Goal: Transaction & Acquisition: Purchase product/service

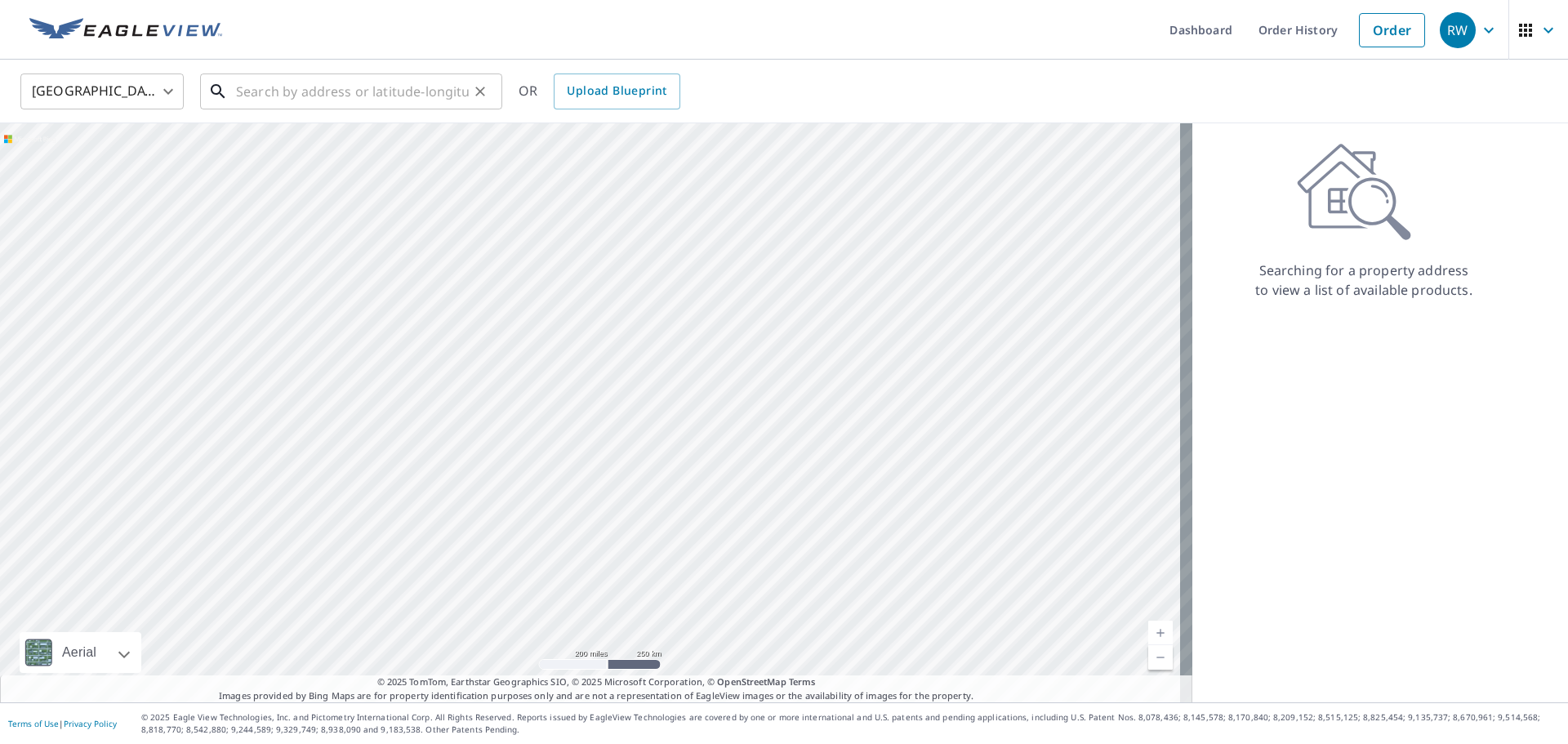
click at [318, 103] on input "text" at bounding box center [352, 91] width 232 height 46
click at [387, 89] on input "text" at bounding box center [352, 91] width 232 height 46
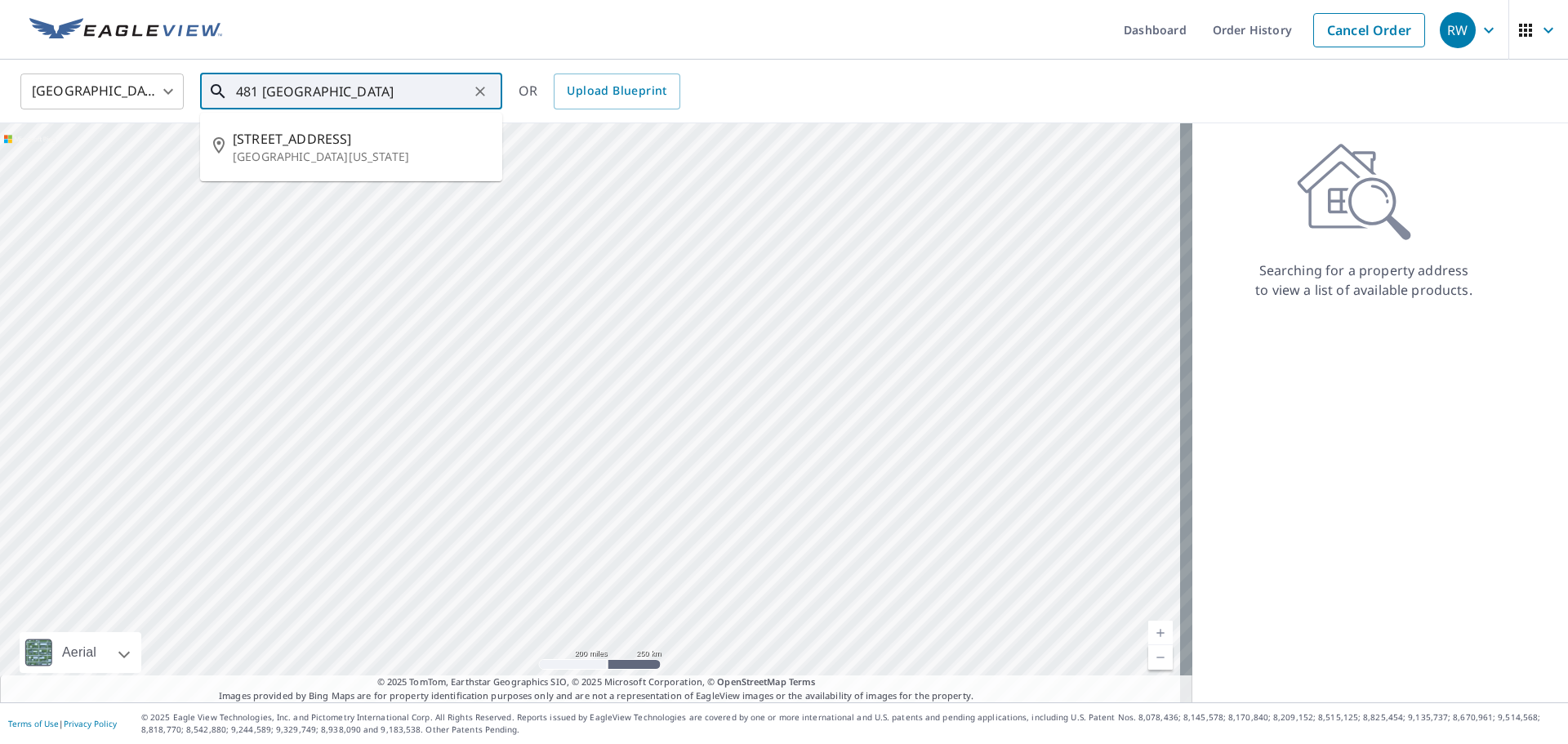
click at [275, 134] on span "[STREET_ADDRESS]" at bounding box center [361, 139] width 256 height 20
type input "[STREET_ADDRESS][US_STATE]"
